Goal: Task Accomplishment & Management: Use online tool/utility

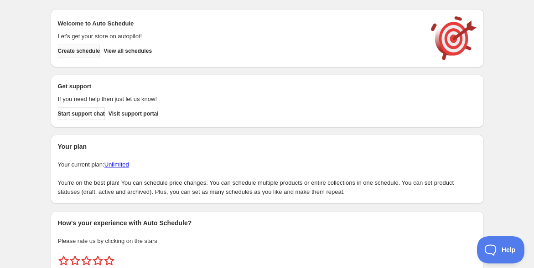
click at [95, 52] on span "Create schedule" at bounding box center [79, 50] width 42 height 7
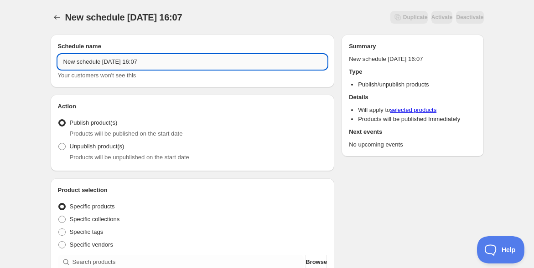
click at [88, 64] on input "New schedule [DATE] 16:07" at bounding box center [192, 62] width 269 height 15
paste input "【新・[DEMOGRAPHIC_DATA]】1期ご入会（Holo）"
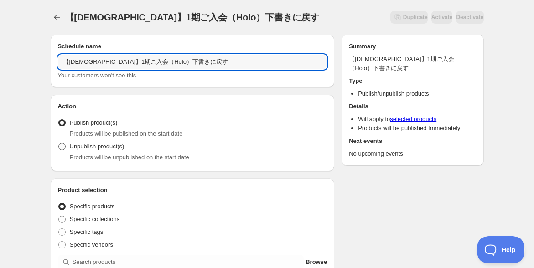
type input "【[DEMOGRAPHIC_DATA]】1期ご入会（Holo）下書きに戻す"
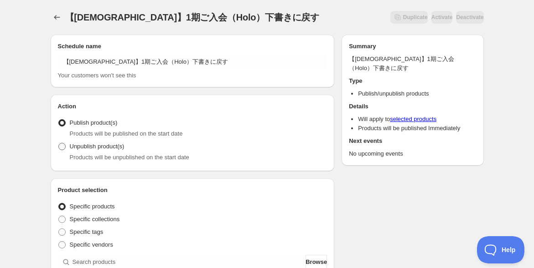
click at [70, 149] on span "Unpublish product(s)" at bounding box center [97, 146] width 55 height 7
click at [59, 144] on input "Unpublish product(s)" at bounding box center [58, 143] width 0 height 0
radio input "true"
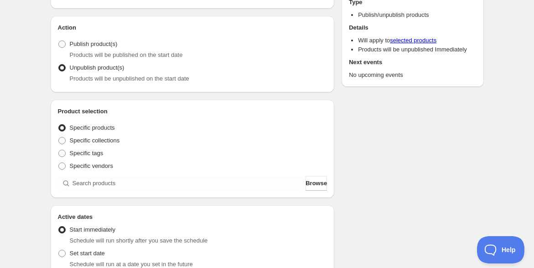
scroll to position [101, 0]
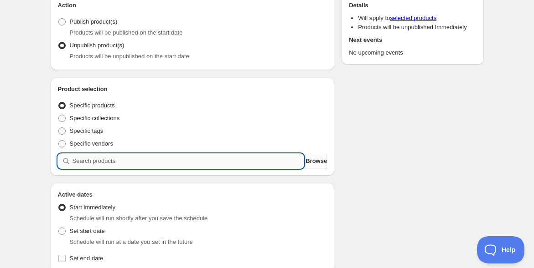
click at [92, 164] on input "search" at bounding box center [187, 161] width 231 height 15
paste input "【新・[DEMOGRAPHIC_DATA]】1期ご入会（Holo）"
type input "【新・[DEMOGRAPHIC_DATA]】1期ご入会（Holo）"
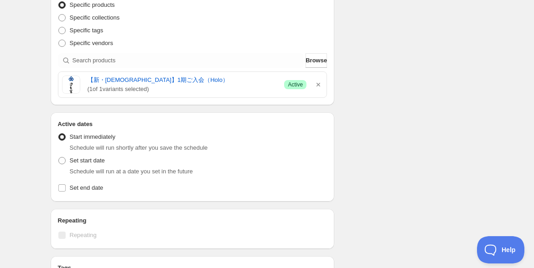
scroll to position [253, 0]
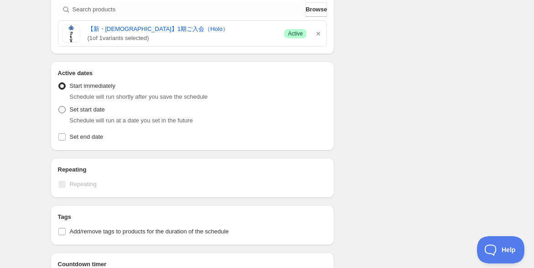
click at [77, 108] on span "Set start date" at bounding box center [87, 109] width 35 height 7
click at [59, 107] on input "Set start date" at bounding box center [58, 106] width 0 height 0
radio input "true"
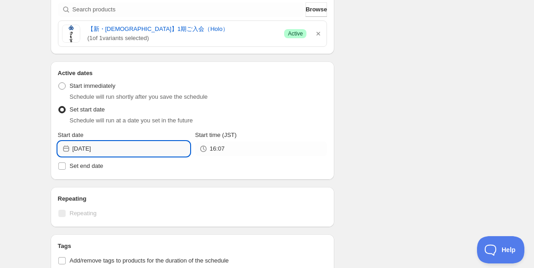
click at [137, 149] on input "[DATE]" at bounding box center [130, 149] width 117 height 15
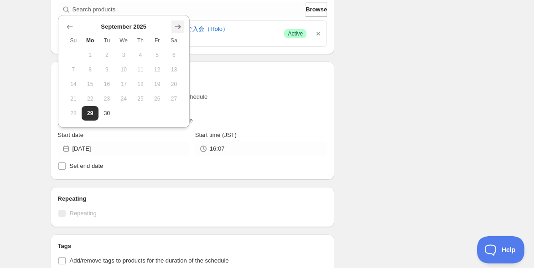
click at [175, 28] on icon "Show next month, October 2025" at bounding box center [177, 26] width 9 height 9
click at [175, 28] on icon "Show next month, November 2025" at bounding box center [177, 26] width 9 height 9
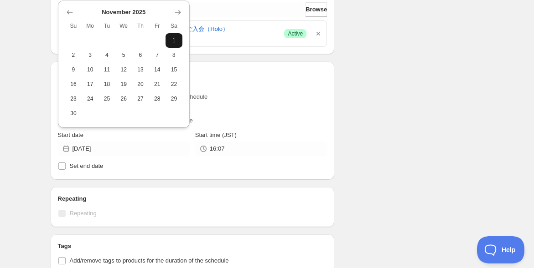
click at [169, 37] on span "1" at bounding box center [174, 40] width 10 height 7
type input "[DATE]"
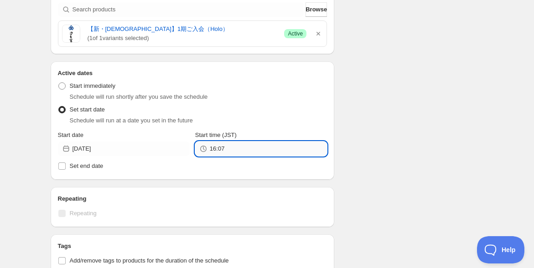
click at [231, 147] on input "16:07" at bounding box center [268, 149] width 117 height 15
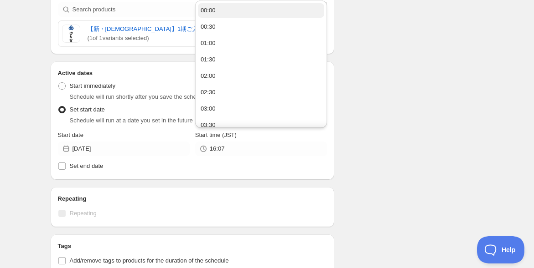
click at [223, 12] on button "00:00" at bounding box center [261, 10] width 126 height 15
type input "00:00"
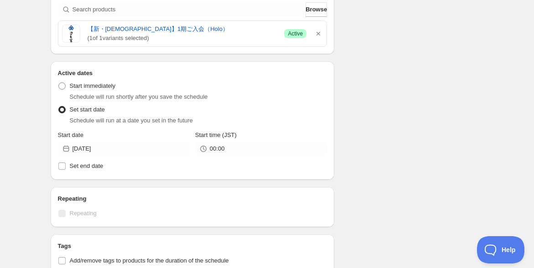
click at [21, 134] on div "【[DEMOGRAPHIC_DATA]】1期ご入会（Holo）下書きに戻す. This page is ready 【新・圀手會】1期ご入会（Holo）下書き…" at bounding box center [267, 123] width 534 height 752
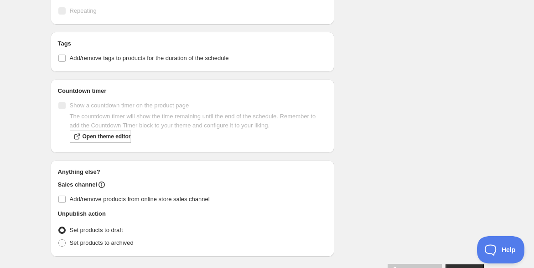
scroll to position [482, 0]
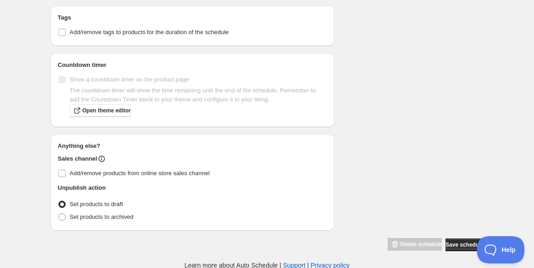
click at [74, 205] on span "Set products to draft" at bounding box center [96, 204] width 53 height 7
click at [59, 201] on input "Set products to draft" at bounding box center [58, 201] width 0 height 0
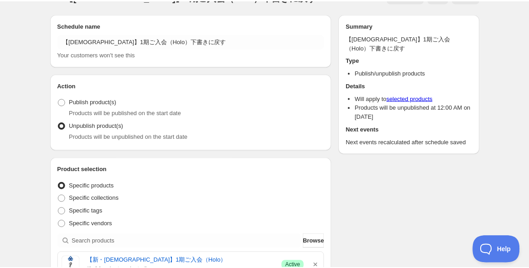
scroll to position [0, 0]
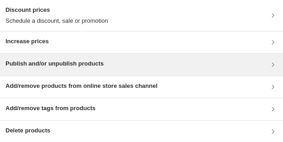
click at [89, 72] on div "Publish and/or unpublish products" at bounding box center [141, 65] width 283 height 22
